Goal: Task Accomplishment & Management: Use online tool/utility

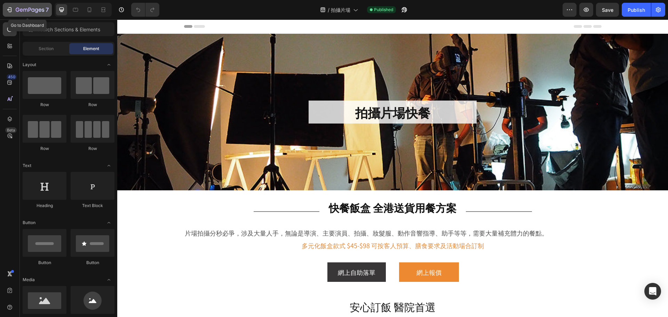
click at [25, 5] on button "7" at bounding box center [27, 10] width 49 height 14
click at [385, 112] on h2 "拍攝片場快餐" at bounding box center [393, 112] width 168 height 23
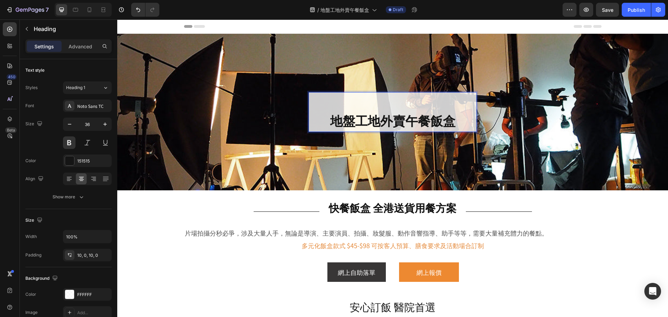
click at [325, 112] on p "地盤工地外賣午餐飯盒" at bounding box center [393, 112] width 168 height 33
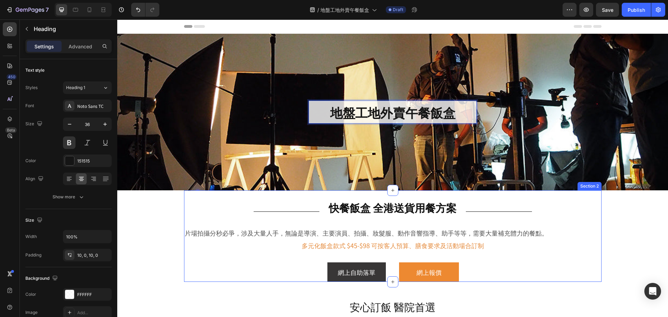
click at [387, 208] on h2 "快餐飯盒 全港送貨用餐方案" at bounding box center [392, 208] width 135 height 14
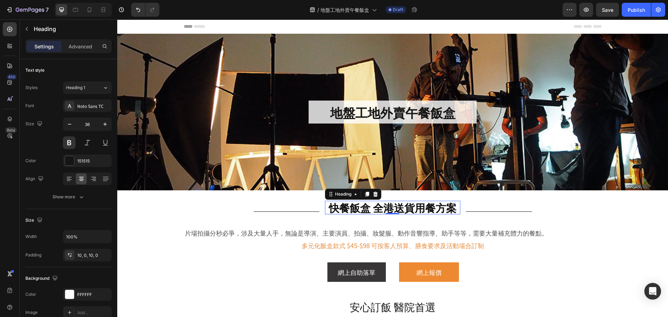
click at [387, 208] on h2 "快餐飯盒 全港送貨用餐方案" at bounding box center [392, 208] width 135 height 14
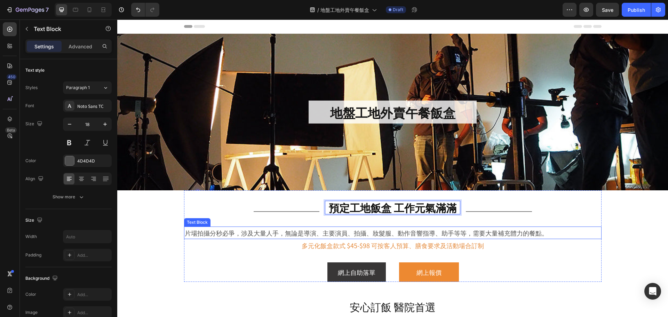
click at [283, 233] on p "片場拍攝分秒必爭，涉及大量人手，無論是導演、主要演員、拍攝、妝髮服、動作音響指導、助手等等，需要大量補充體力的餐點。" at bounding box center [393, 232] width 416 height 11
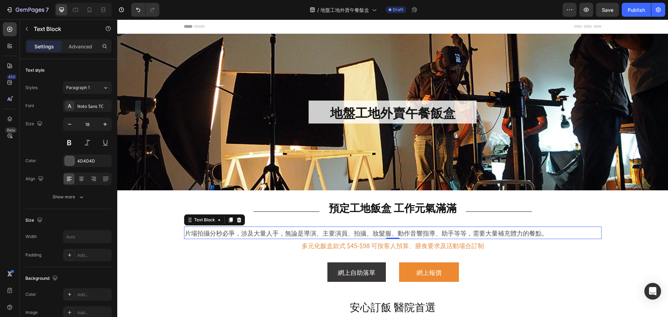
click at [283, 233] on p "片場拍攝分秒必爭，涉及大量人手，無論是導演、主要演員、拍攝、妝髮服、動作音響指導、助手等等，需要大量補充體力的餐點。" at bounding box center [393, 232] width 416 height 11
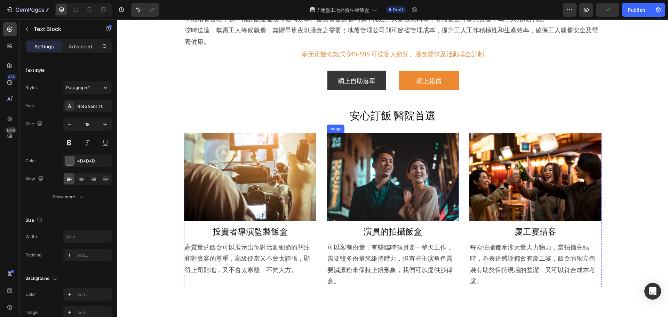
scroll to position [174, 0]
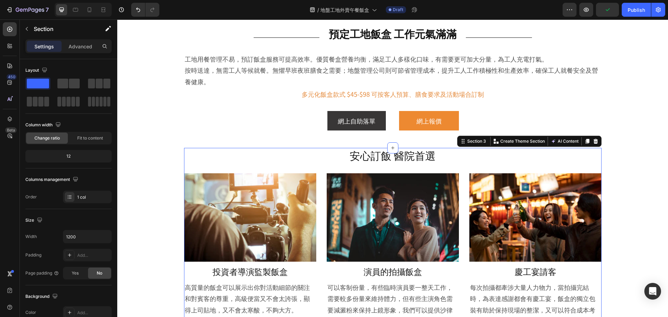
click at [323, 163] on div "安心訂飯 醫院首選 Heading Image 投資者導演監製飯盒 Heading 高質量的飯盒可以展示出你對活動細節的關注和對賓客的尊重，高級便當又不會太誇…" at bounding box center [393, 246] width 418 height 197
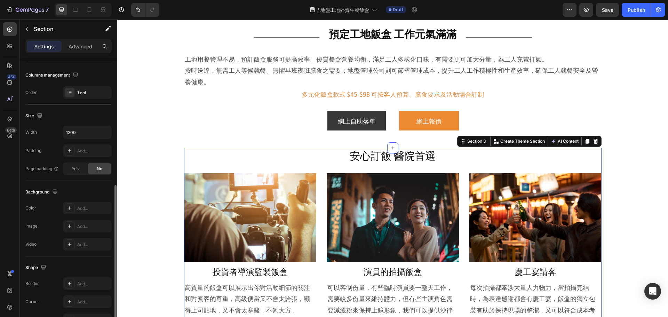
scroll to position [147, 0]
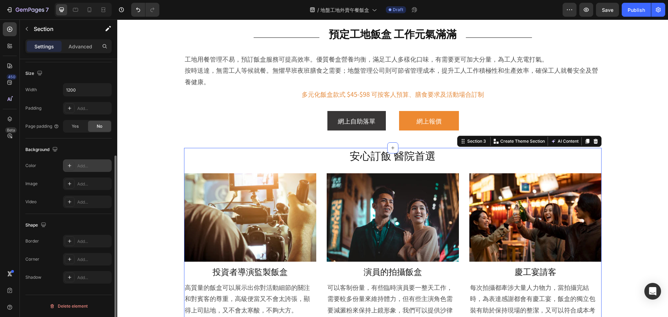
click at [83, 171] on div "Add..." at bounding box center [87, 165] width 49 height 13
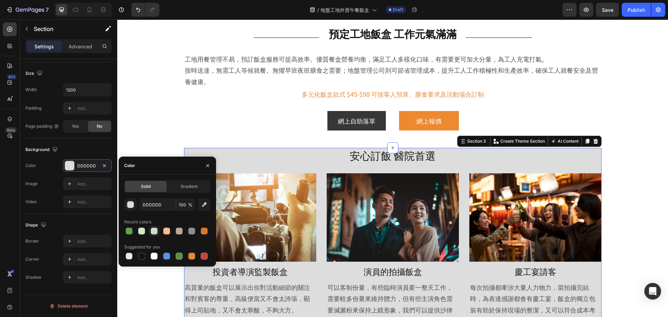
click at [151, 231] on div at bounding box center [154, 231] width 7 height 7
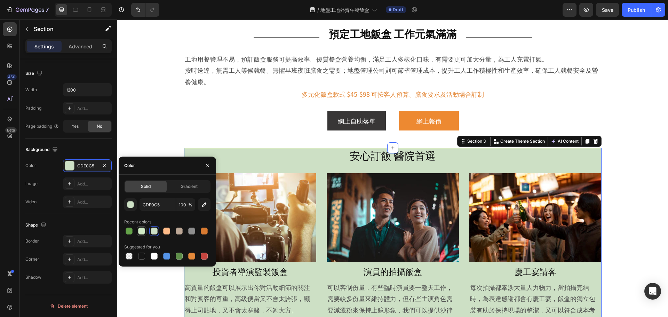
click at [144, 231] on div at bounding box center [141, 231] width 7 height 7
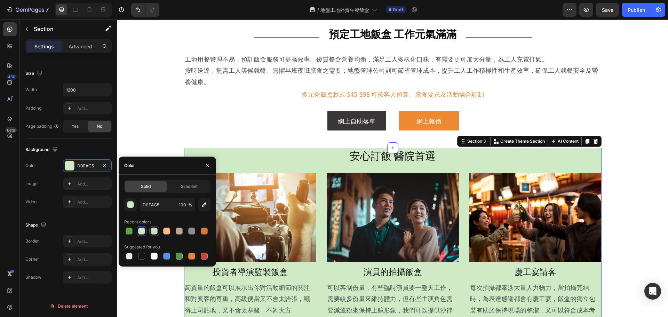
click at [156, 233] on div at bounding box center [154, 231] width 7 height 7
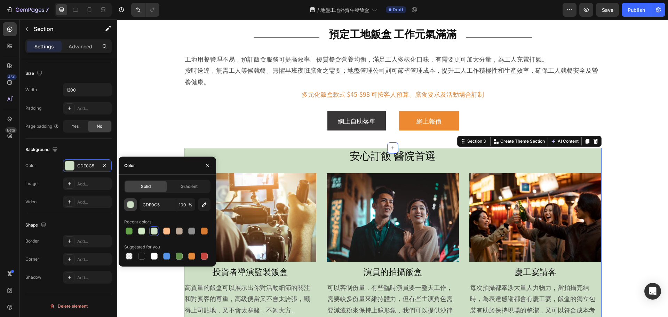
click at [135, 204] on button "button" at bounding box center [130, 204] width 13 height 13
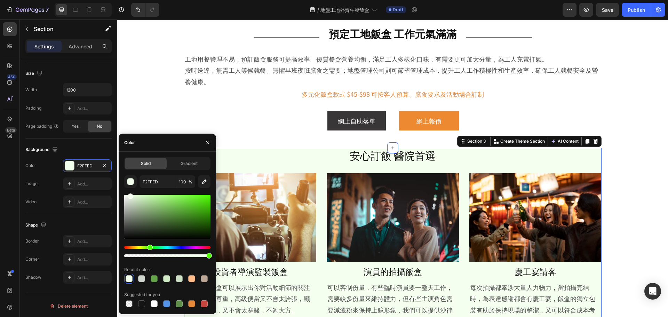
type input "F4FFEF"
drag, startPoint x: 136, startPoint y: 203, endPoint x: 130, endPoint y: 195, distance: 9.7
click at [130, 195] on div at bounding box center [131, 196] width 6 height 6
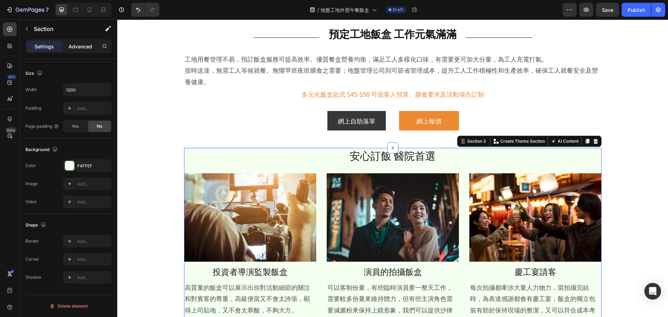
click at [84, 48] on p "Advanced" at bounding box center [81, 46] width 24 height 7
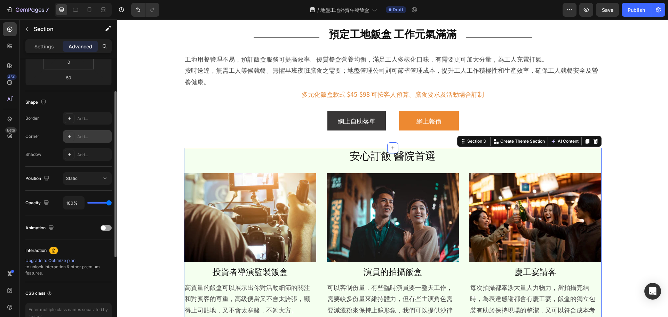
scroll to position [8, 0]
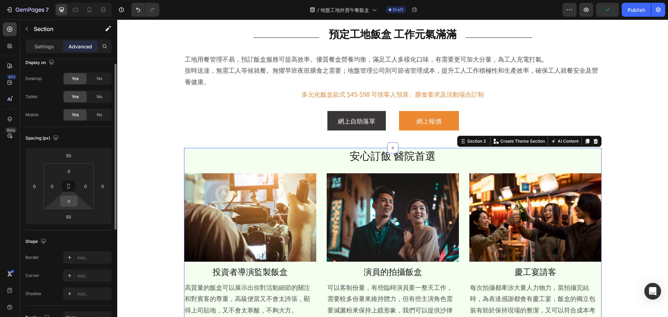
click at [69, 200] on input "0" at bounding box center [69, 201] width 14 height 10
drag, startPoint x: 72, startPoint y: 200, endPoint x: 58, endPoint y: 201, distance: 14.3
click at [58, 201] on div "0 0 300 0" at bounding box center [68, 186] width 50 height 46
type input "30"
click at [54, 188] on input "0" at bounding box center [52, 186] width 10 height 10
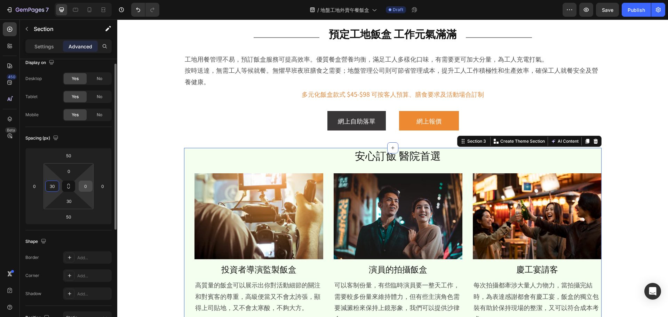
type input "30"
click at [82, 187] on input "0" at bounding box center [85, 186] width 10 height 10
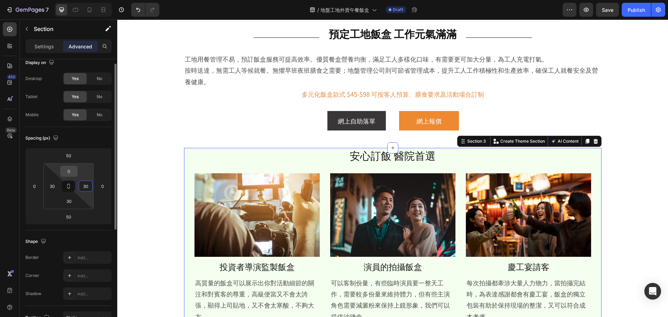
type input "30"
click at [68, 171] on input "0" at bounding box center [69, 171] width 14 height 10
type input "30"
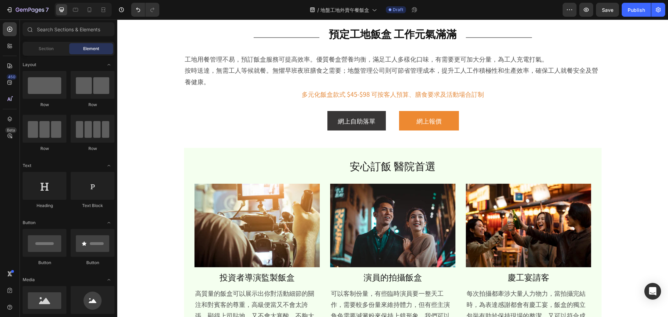
scroll to position [313, 0]
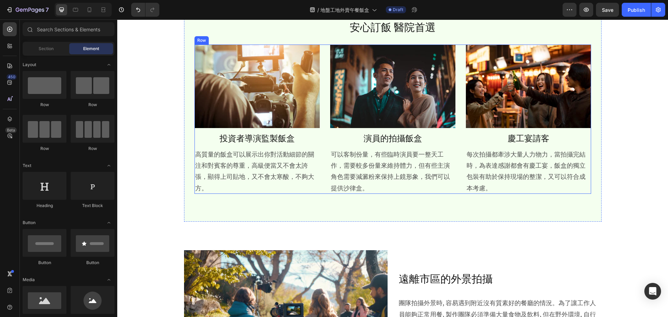
click at [320, 169] on div "Image 投資者導演監製飯盒 Heading 高質量的飯盒可以展示出你對活動細節的關注和對賓客的尊重，高級便當又不會太誇張，顯得上司貼地，又不會太寒酸，不夠…" at bounding box center [393, 119] width 397 height 149
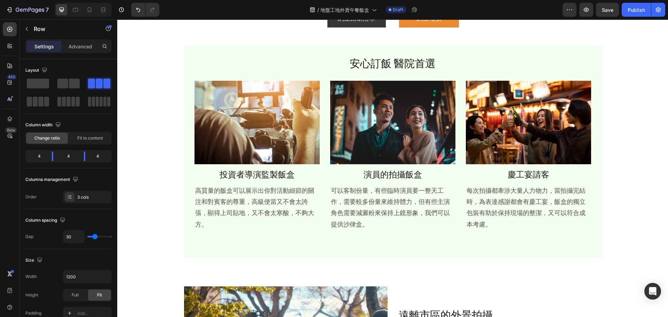
scroll to position [209, 0]
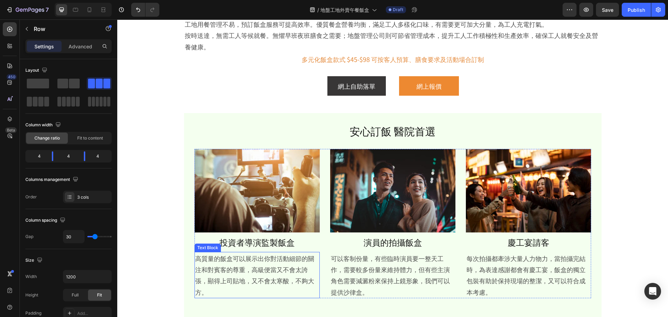
click at [264, 260] on p "高質量的飯盒可以展示出你對活動細節的關注和對賓客的尊重，高級便當又不會太誇張，顯得上司貼地，又不會太寒酸，不夠大方。" at bounding box center [257, 275] width 124 height 45
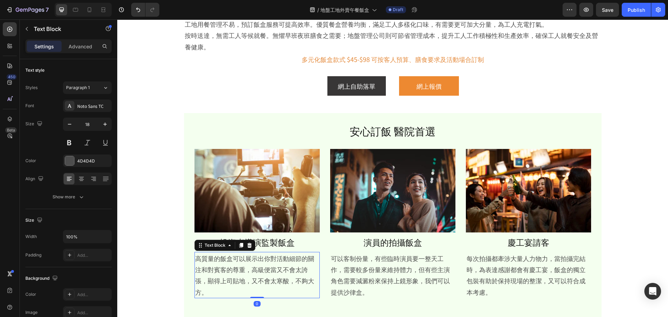
click at [264, 260] on p "高質量的飯盒可以展示出你對活動細節的關注和對賓客的尊重，高級便當又不會太誇張，顯得上司貼地，又不會太寒酸，不夠大方。" at bounding box center [257, 275] width 124 height 45
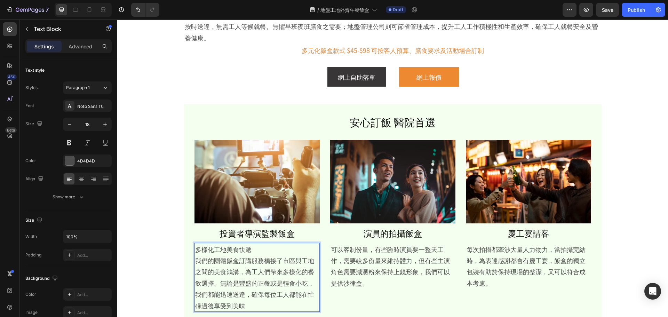
scroll to position [253, 0]
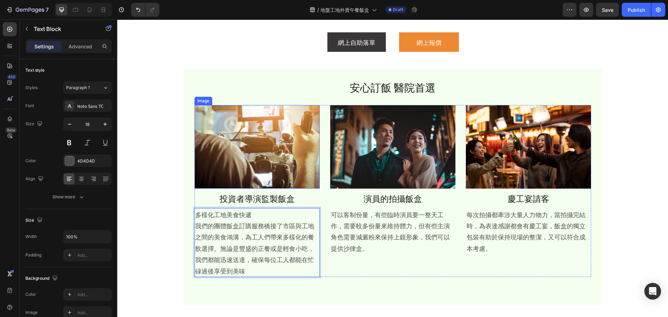
click at [268, 149] on img at bounding box center [257, 147] width 125 height 84
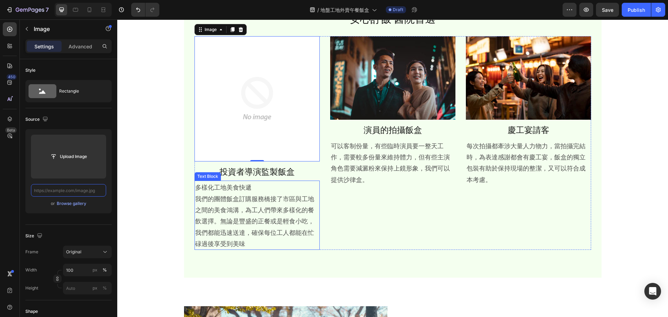
scroll to position [322, 0]
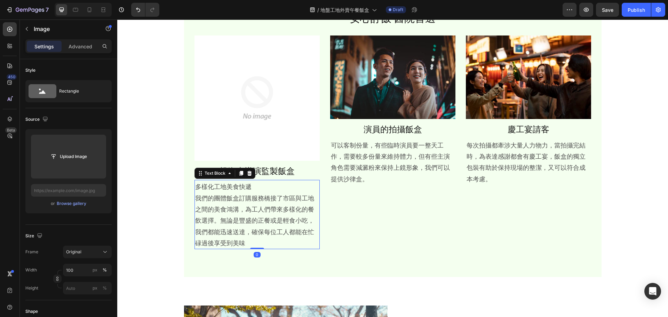
click at [244, 185] on p "多樣化工地美食快遞 我們的團體飯盒訂購服務橋接了市區與工地之間的美食鴻溝，為工人們帶來多樣化的餐飲選擇。無論是豐盛的正餐或是輕食小吃，我們都能迅速送達，確保每…" at bounding box center [257, 215] width 124 height 68
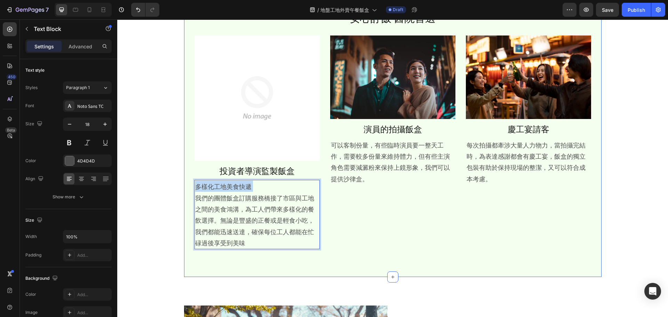
drag, startPoint x: 193, startPoint y: 198, endPoint x: 190, endPoint y: 185, distance: 13.9
click at [190, 185] on div "安心訂飯 醫院首選 Heading Image 投資者導演監製飯盒 Heading 多樣化工地美食快遞 我們的團體飯盒訂購服務橋接了市區與工地之間的美食鴻溝，…" at bounding box center [393, 138] width 418 height 277
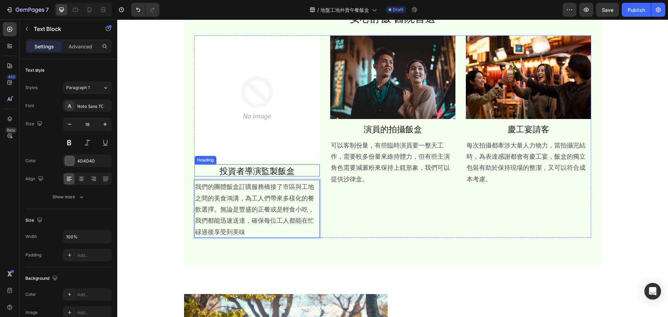
click at [236, 173] on h2 "投資者導演監製飯盒" at bounding box center [257, 170] width 125 height 12
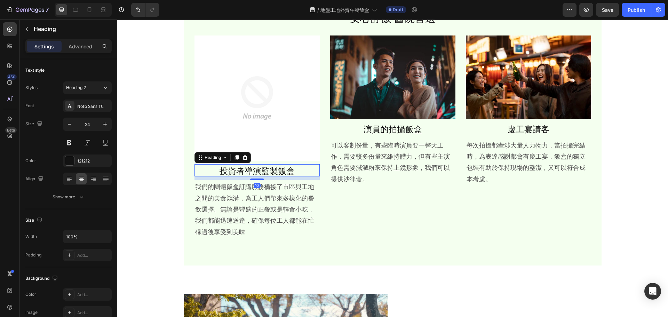
click at [236, 173] on h2 "投資者導演監製飯盒" at bounding box center [257, 170] width 125 height 12
